Goal: Transaction & Acquisition: Purchase product/service

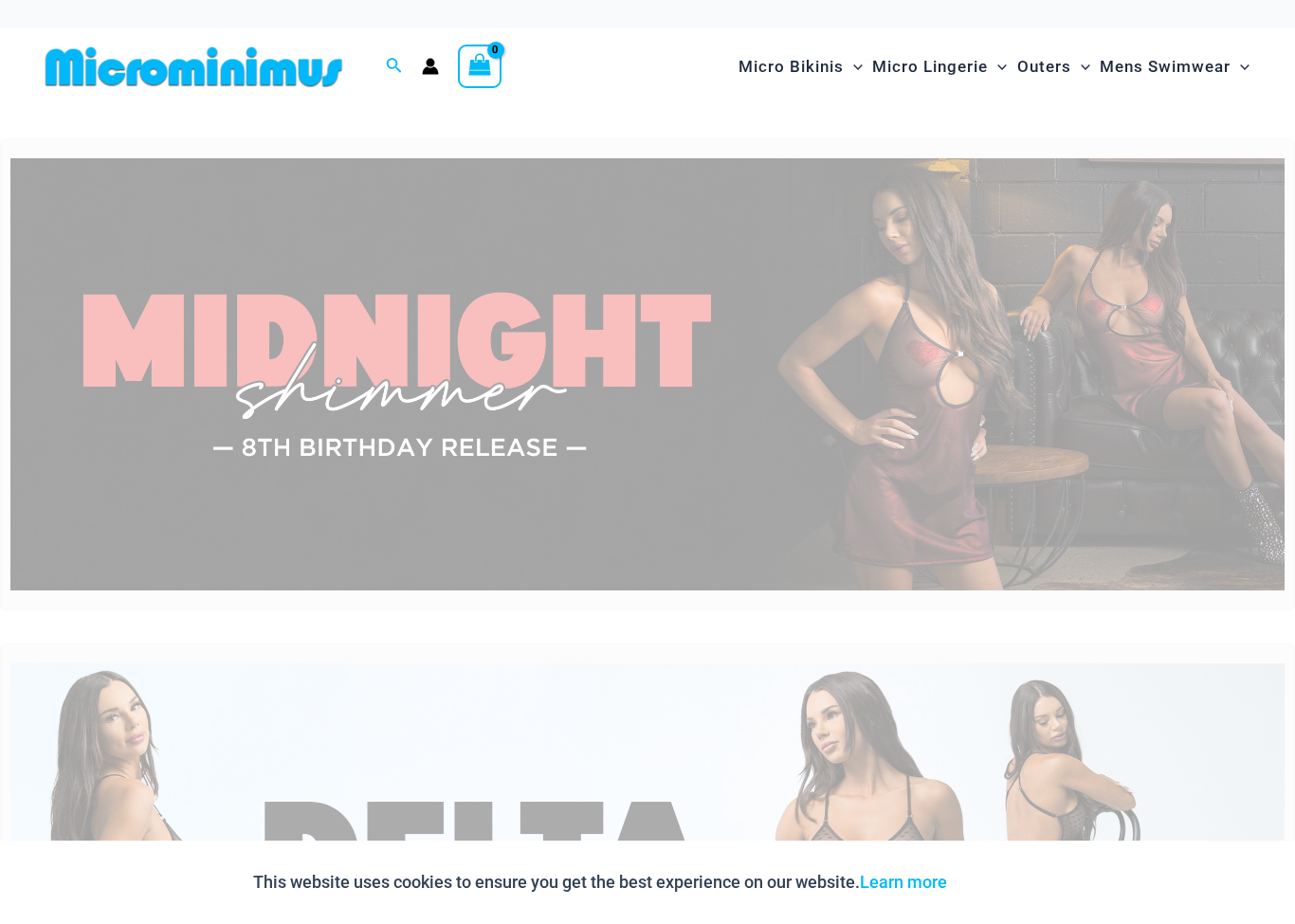
click at [1070, 325] on img at bounding box center [648, 375] width 1275 height 434
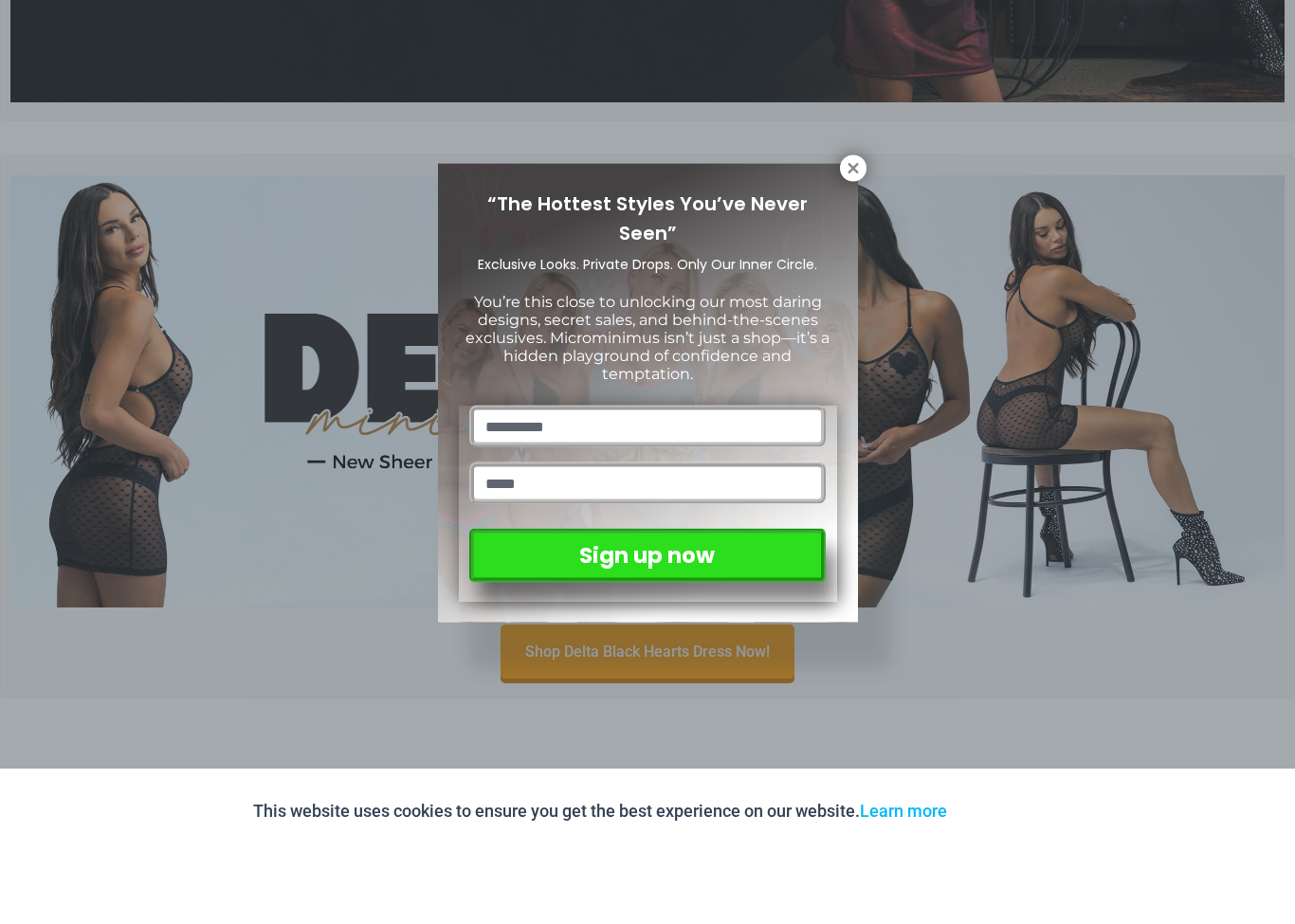
scroll to position [401, 0]
click at [848, 227] on button at bounding box center [853, 239] width 26 height 26
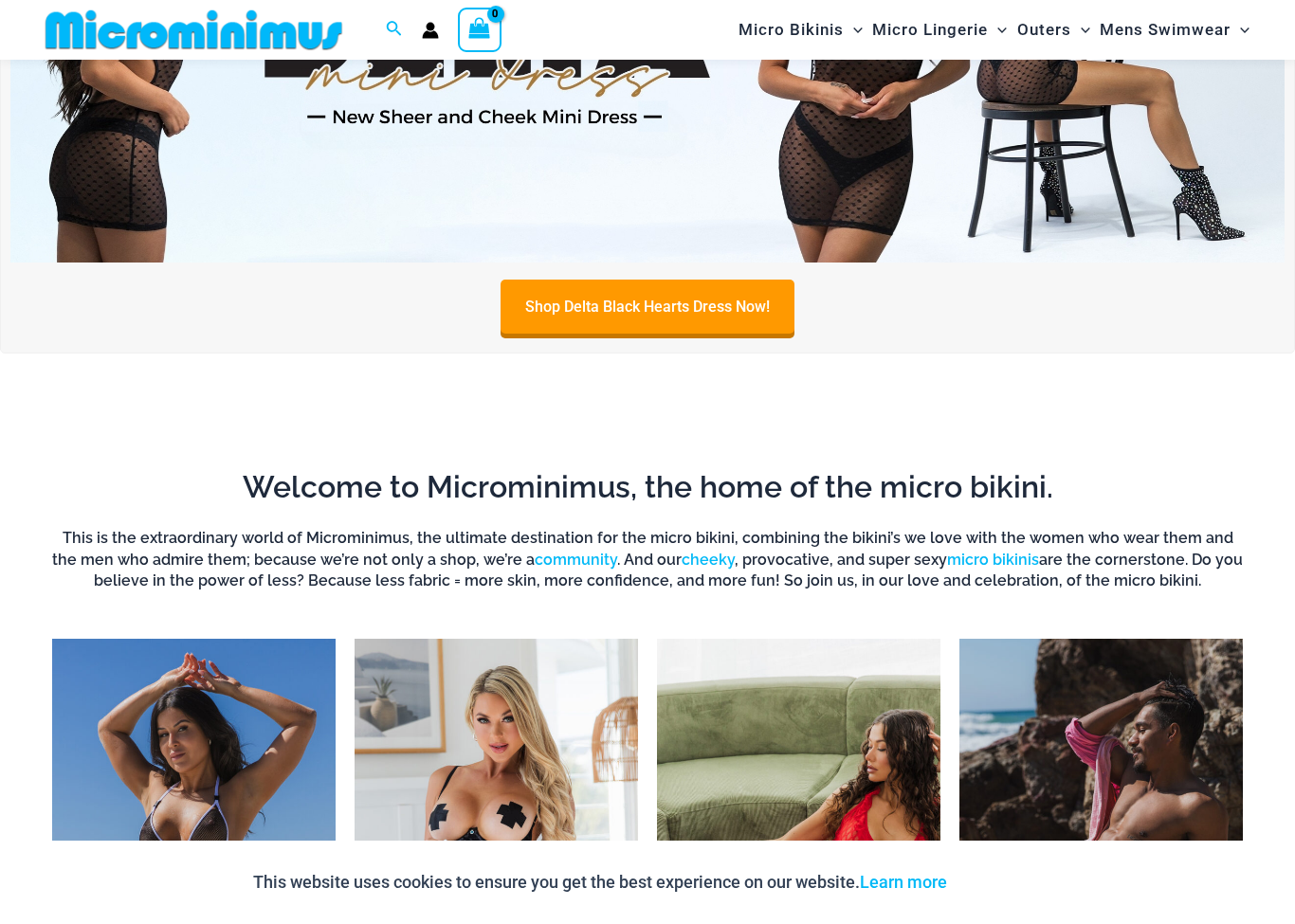
scroll to position [796, 0]
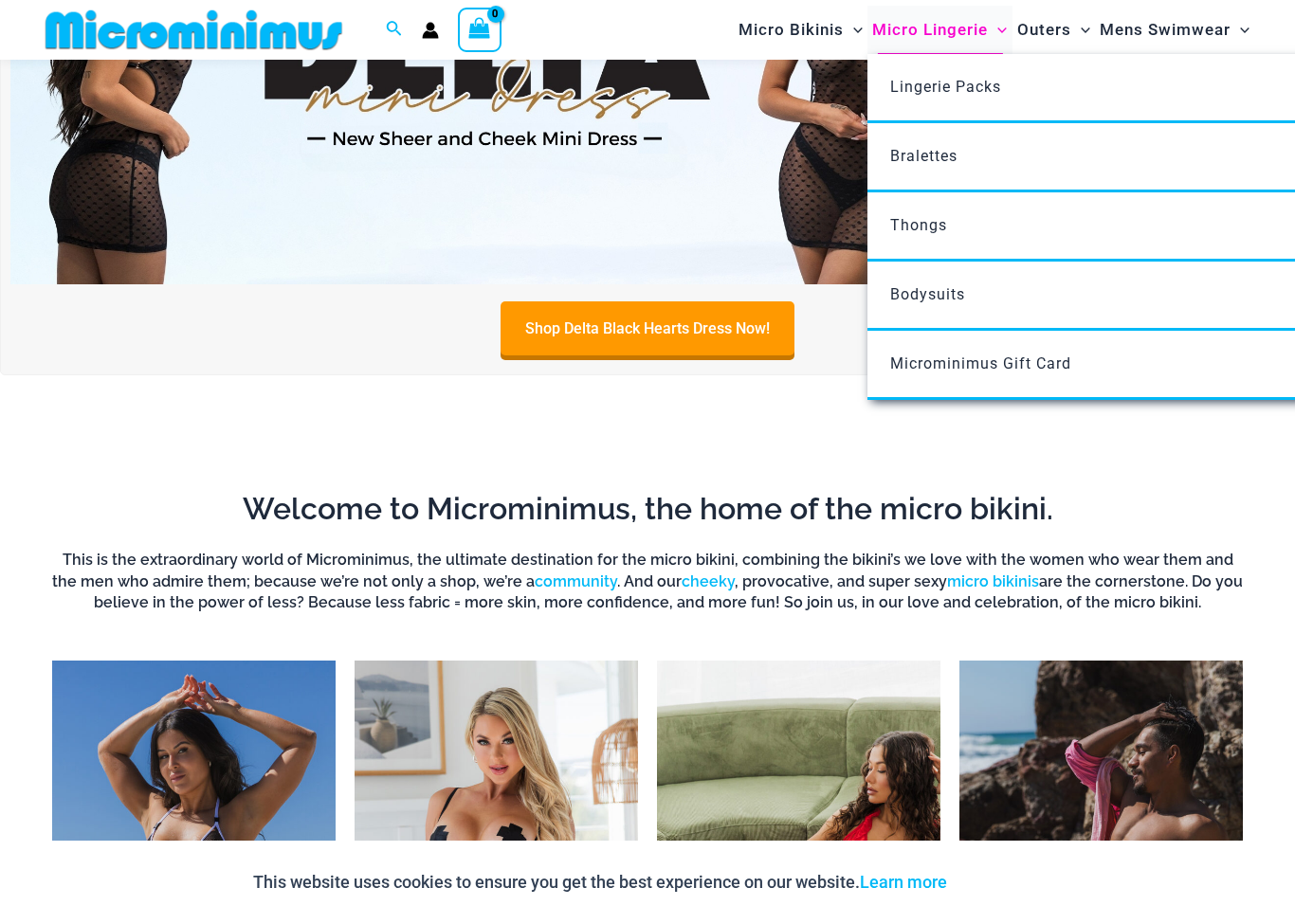
click at [947, 35] on span "Micro Lingerie" at bounding box center [930, 30] width 116 height 48
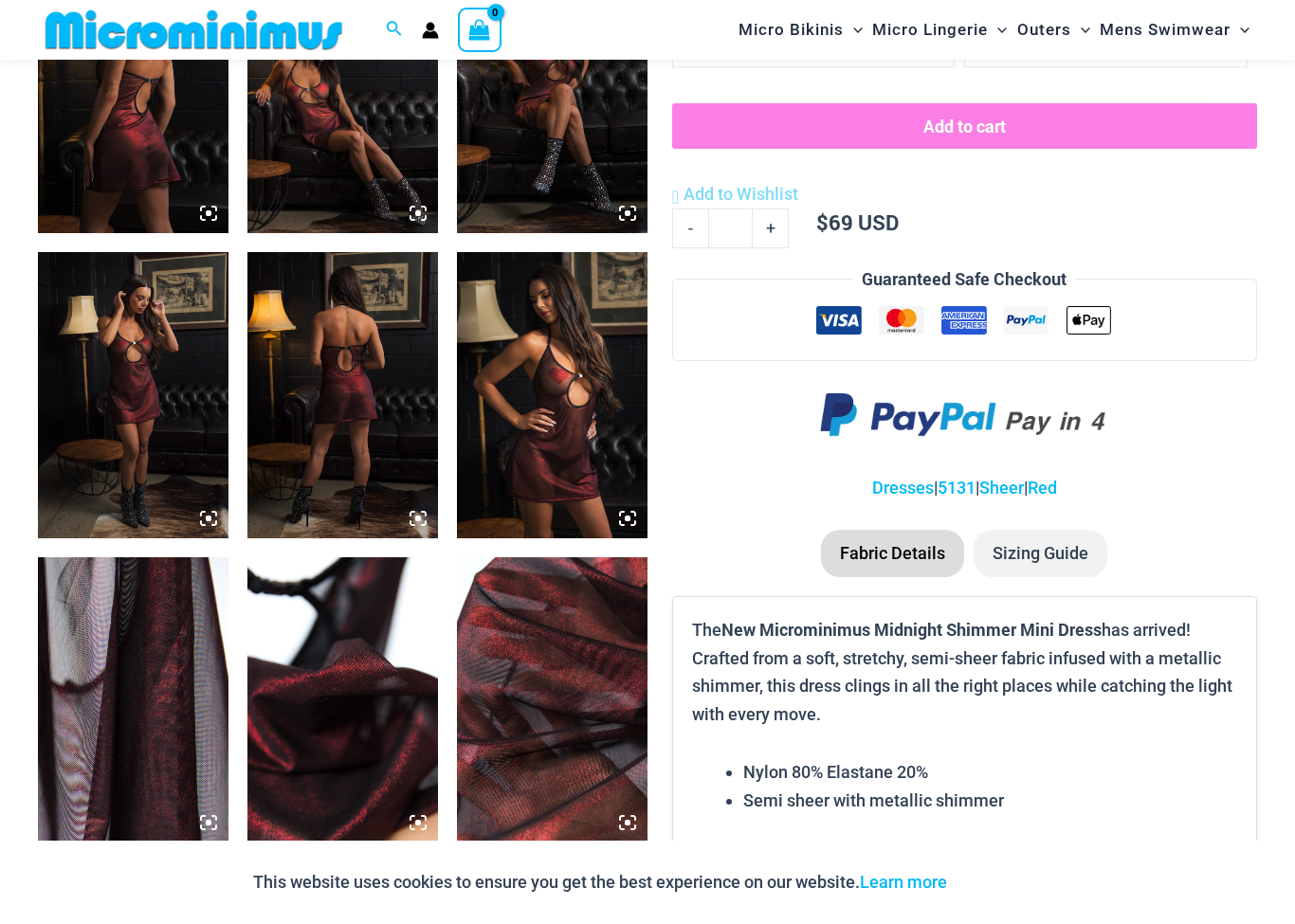
scroll to position [1162, 0]
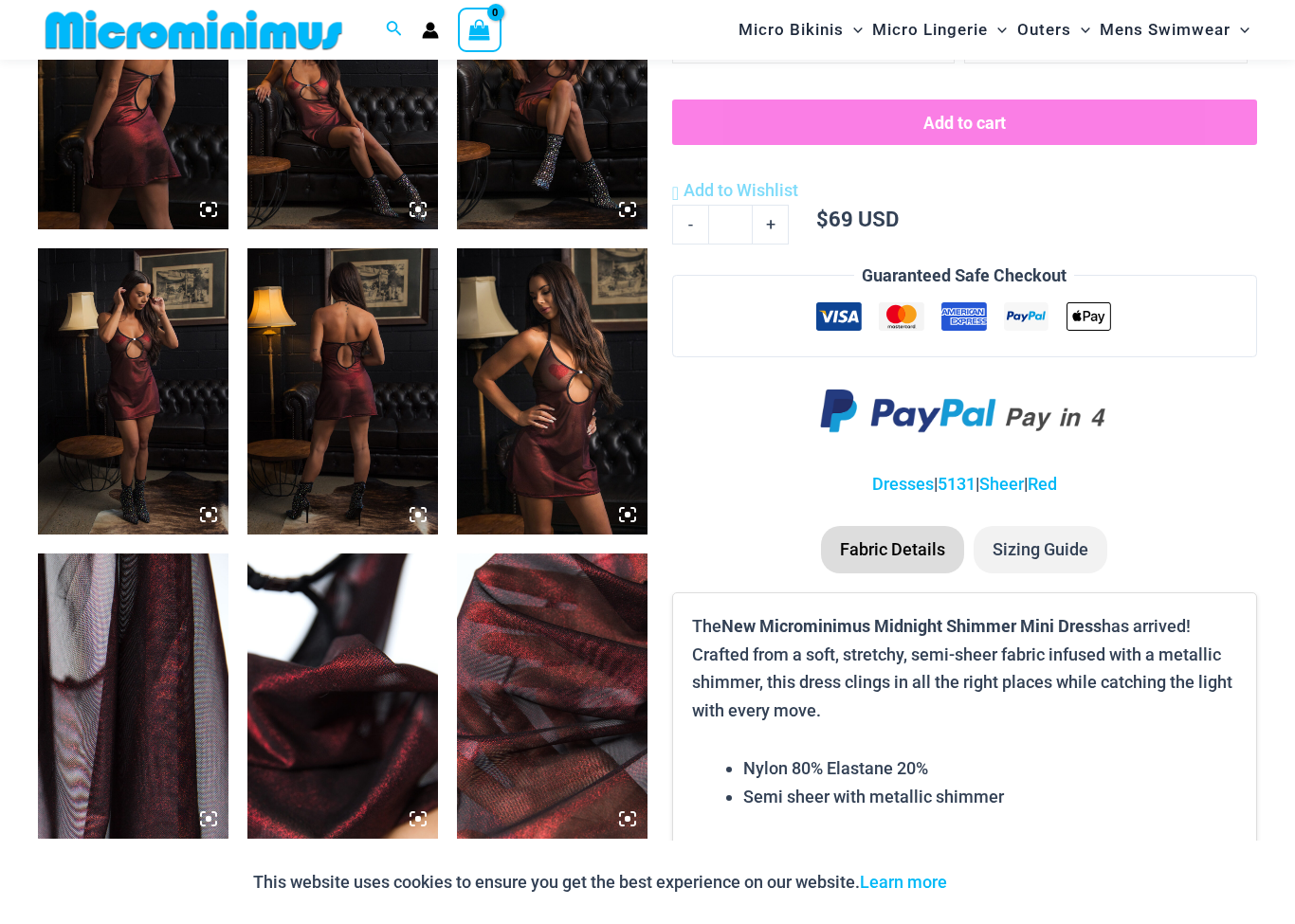
click at [84, 319] on img at bounding box center [132, 391] width 190 height 286
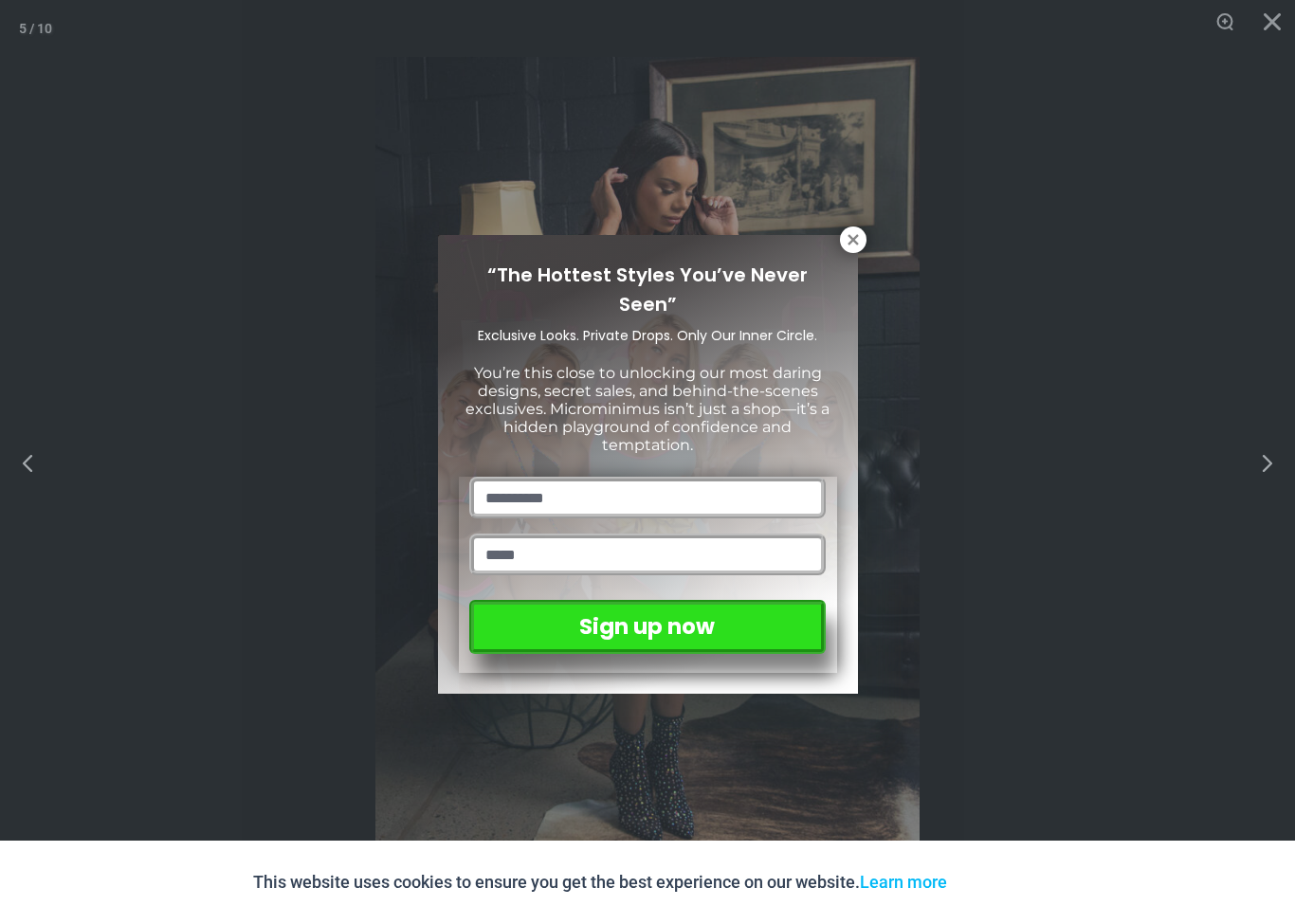
click at [826, 243] on div "“The Hottest Styles You’ve Never Seen” Exclusive Looks. Private Drops. Only Our…" at bounding box center [648, 465] width 420 height 460
click at [845, 247] on icon at bounding box center [854, 240] width 17 height 17
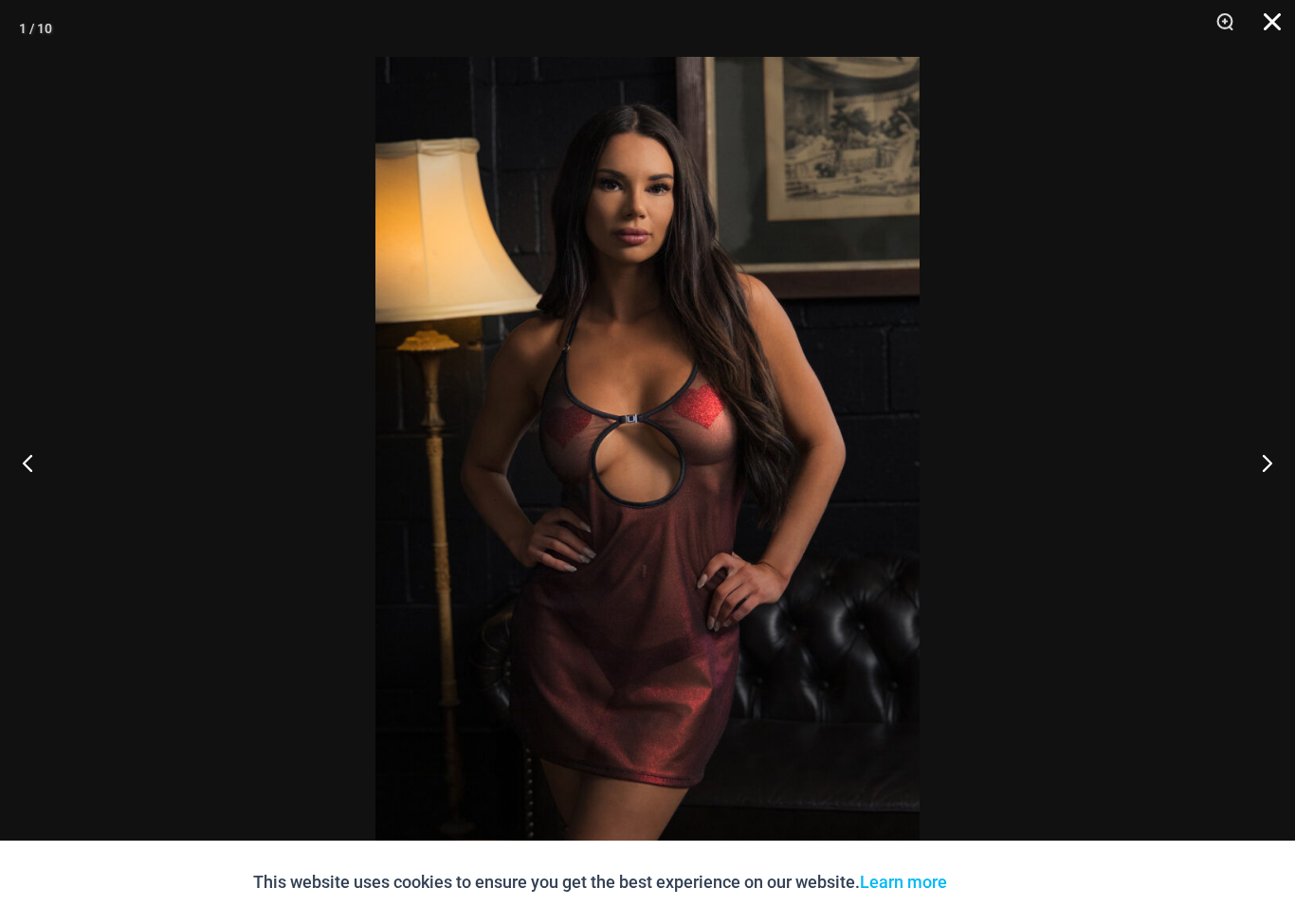
click at [1257, 37] on button "Close" at bounding box center [1265, 28] width 47 height 57
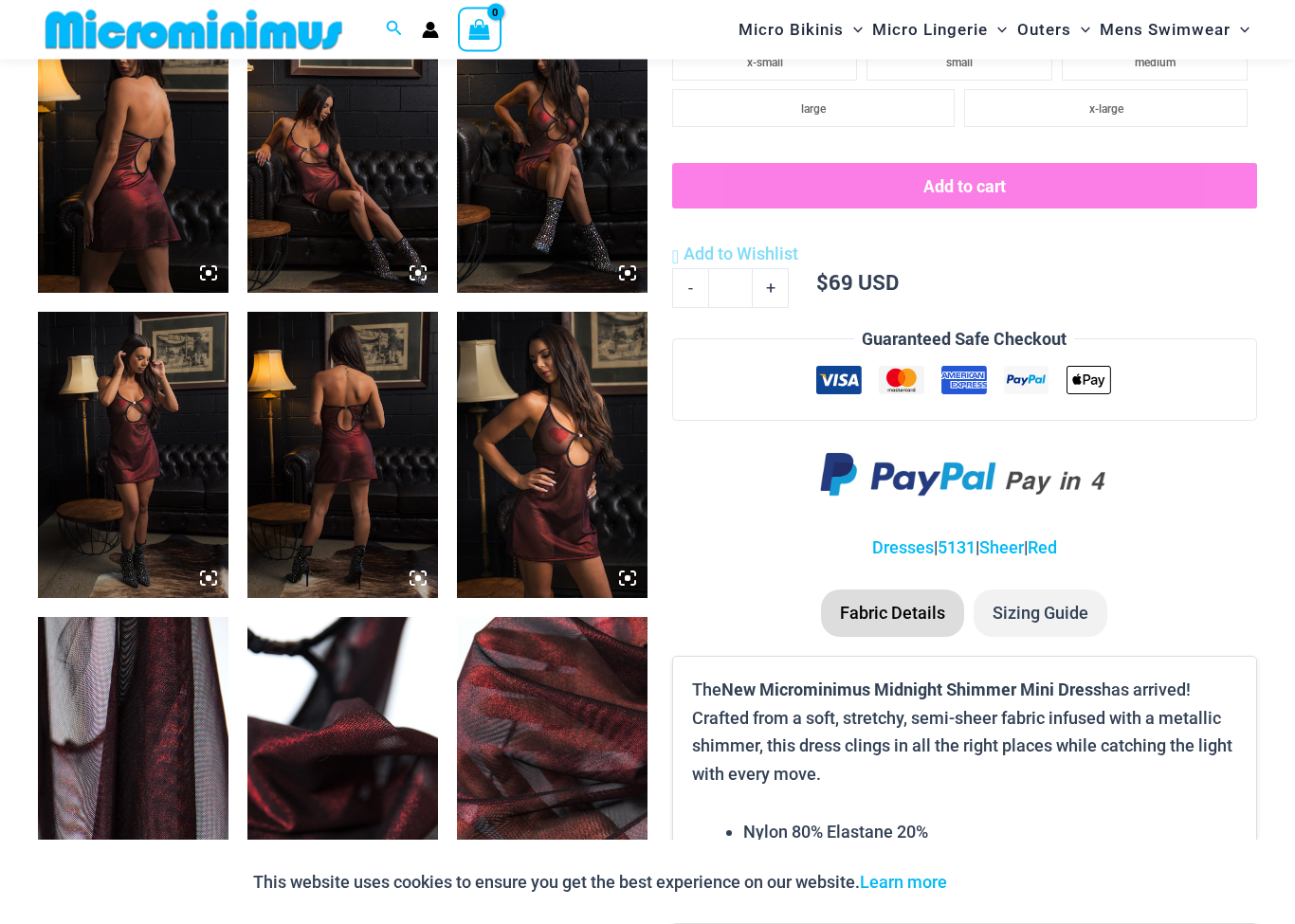
scroll to position [1070, 0]
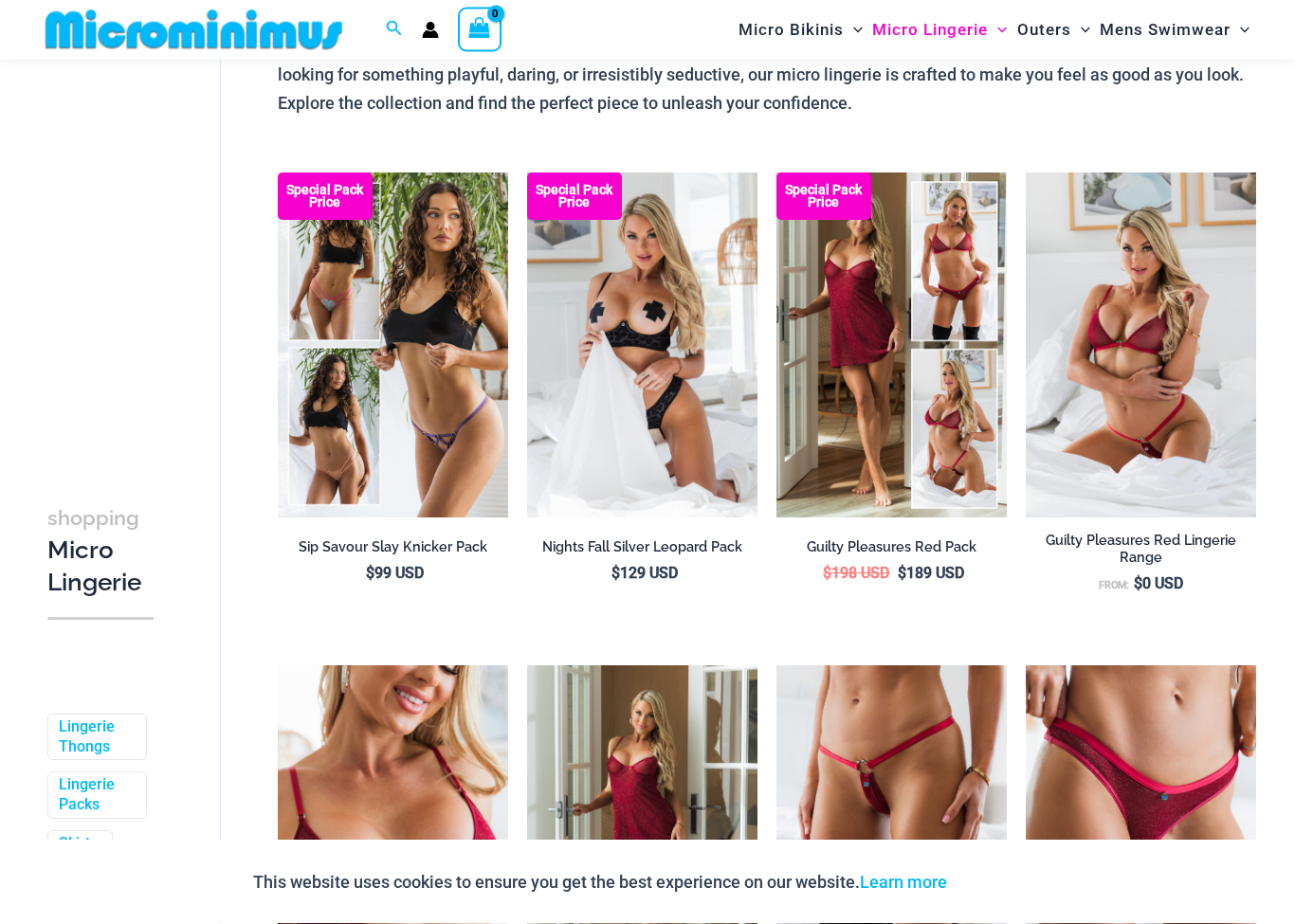
scroll to position [155, 0]
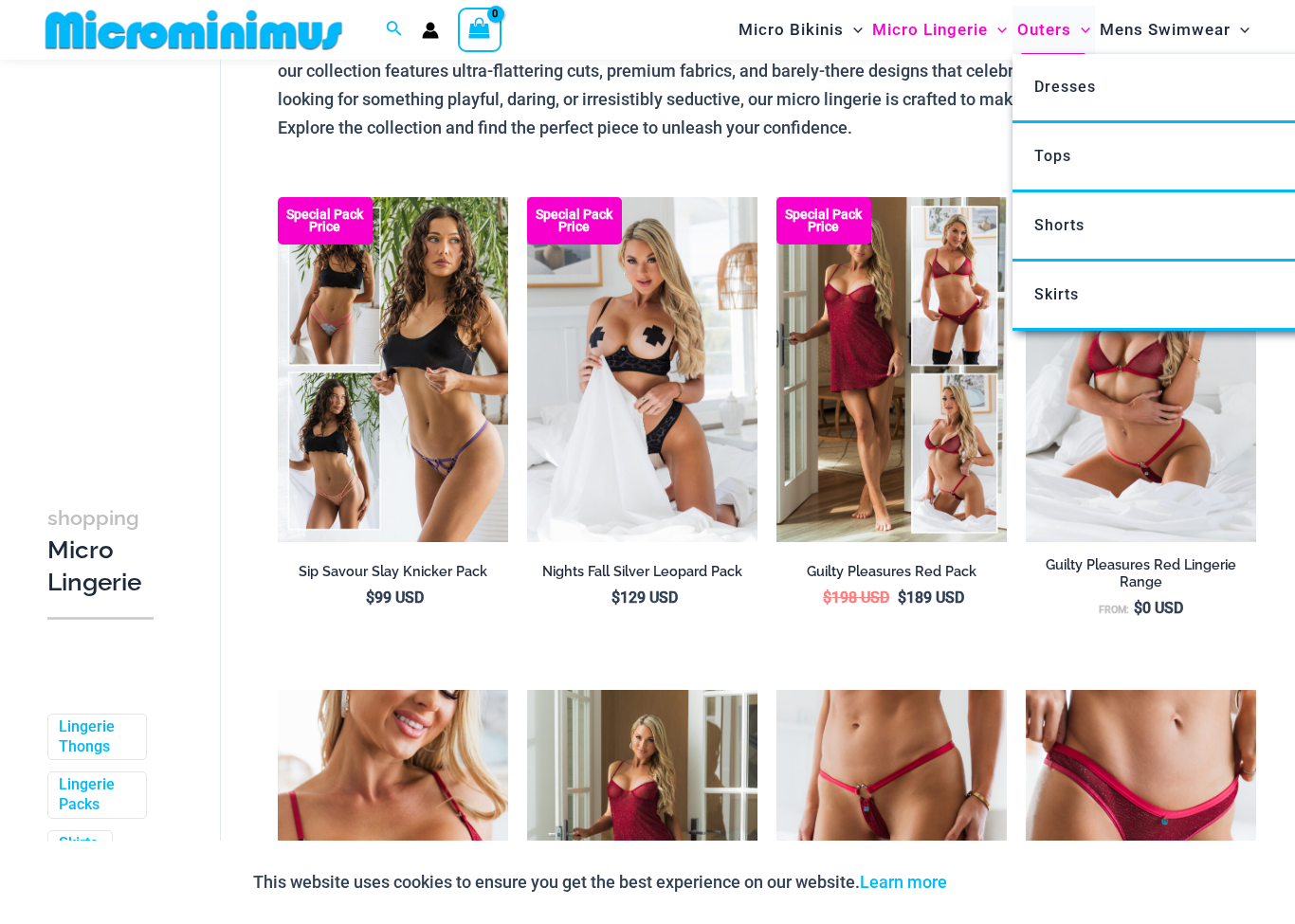
click at [1063, 33] on span "Outers" at bounding box center [1045, 30] width 54 height 48
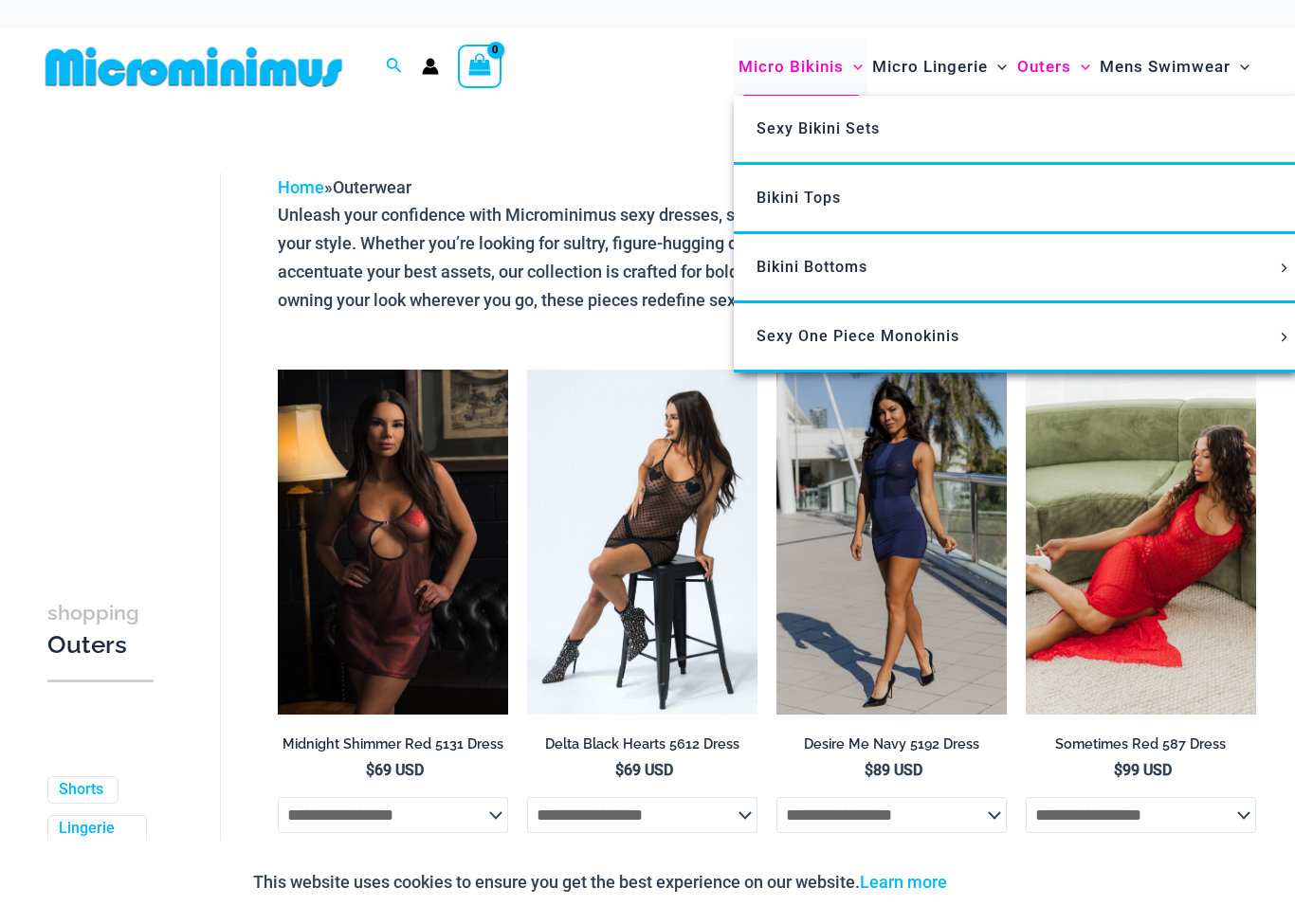
click at [816, 67] on span "Micro Bikinis" at bounding box center [791, 67] width 105 height 48
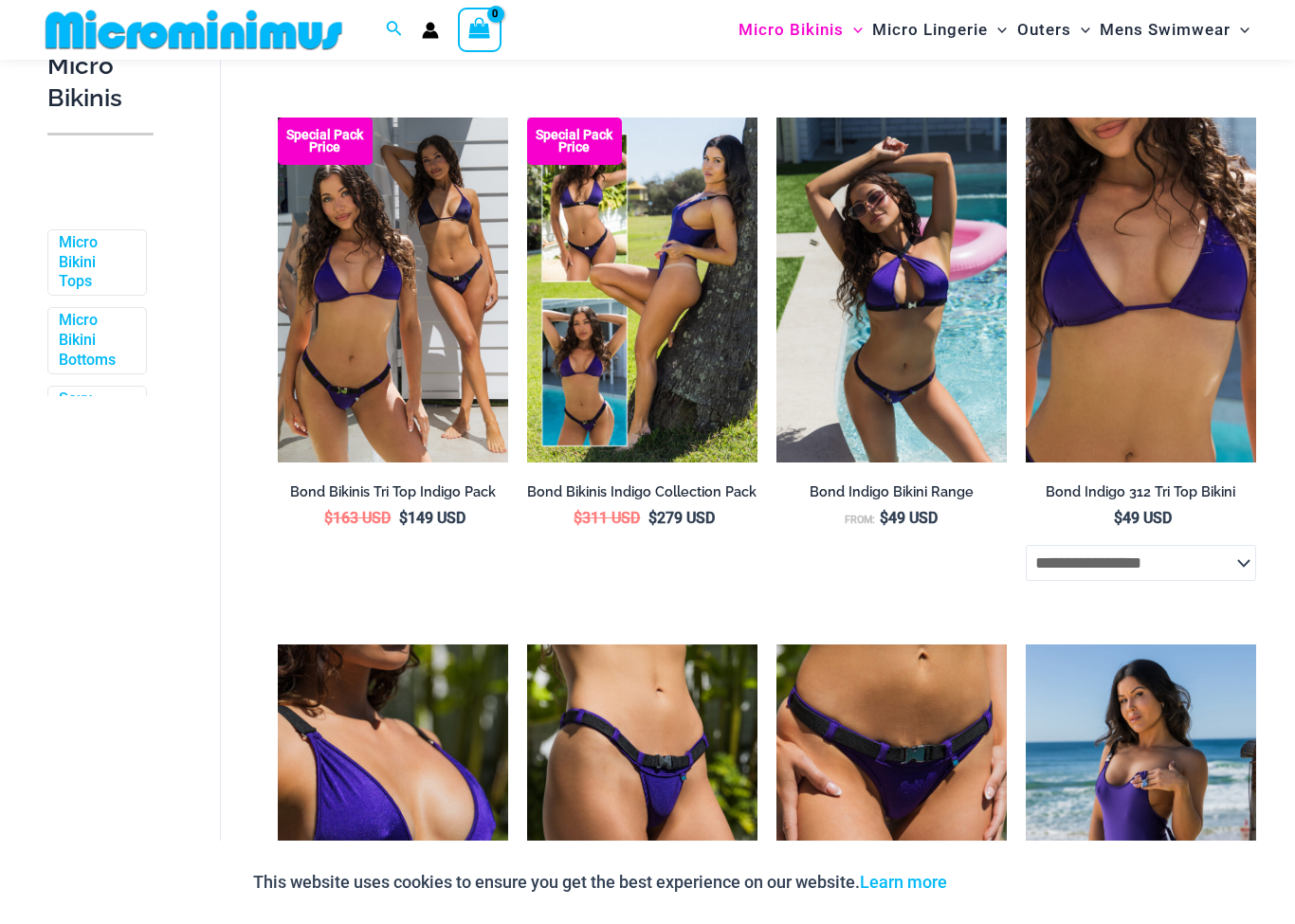
scroll to position [563, 0]
